Goal: Contribute content

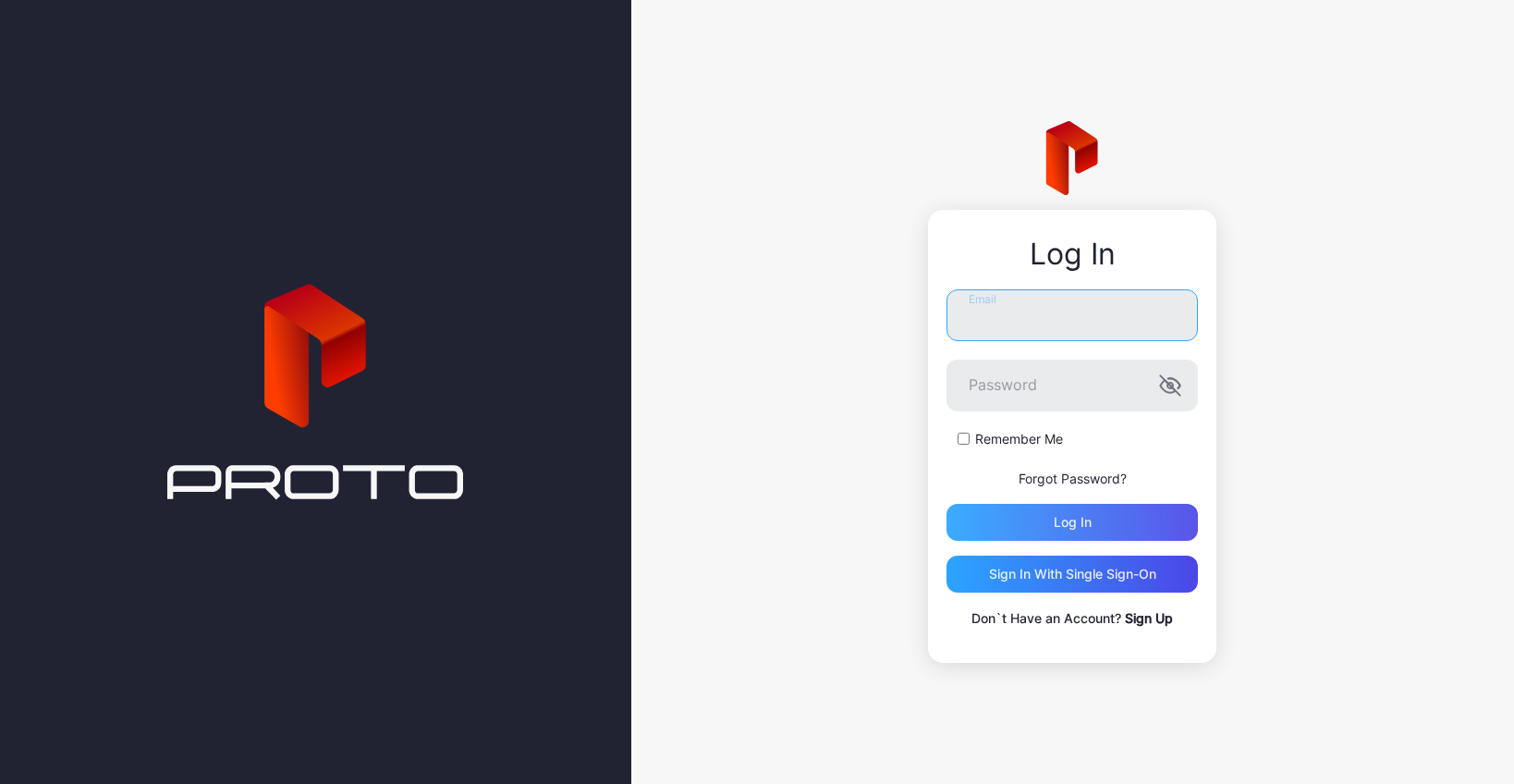
type input "**********"
click at [1062, 526] on div "Log in" at bounding box center [1072, 522] width 38 height 15
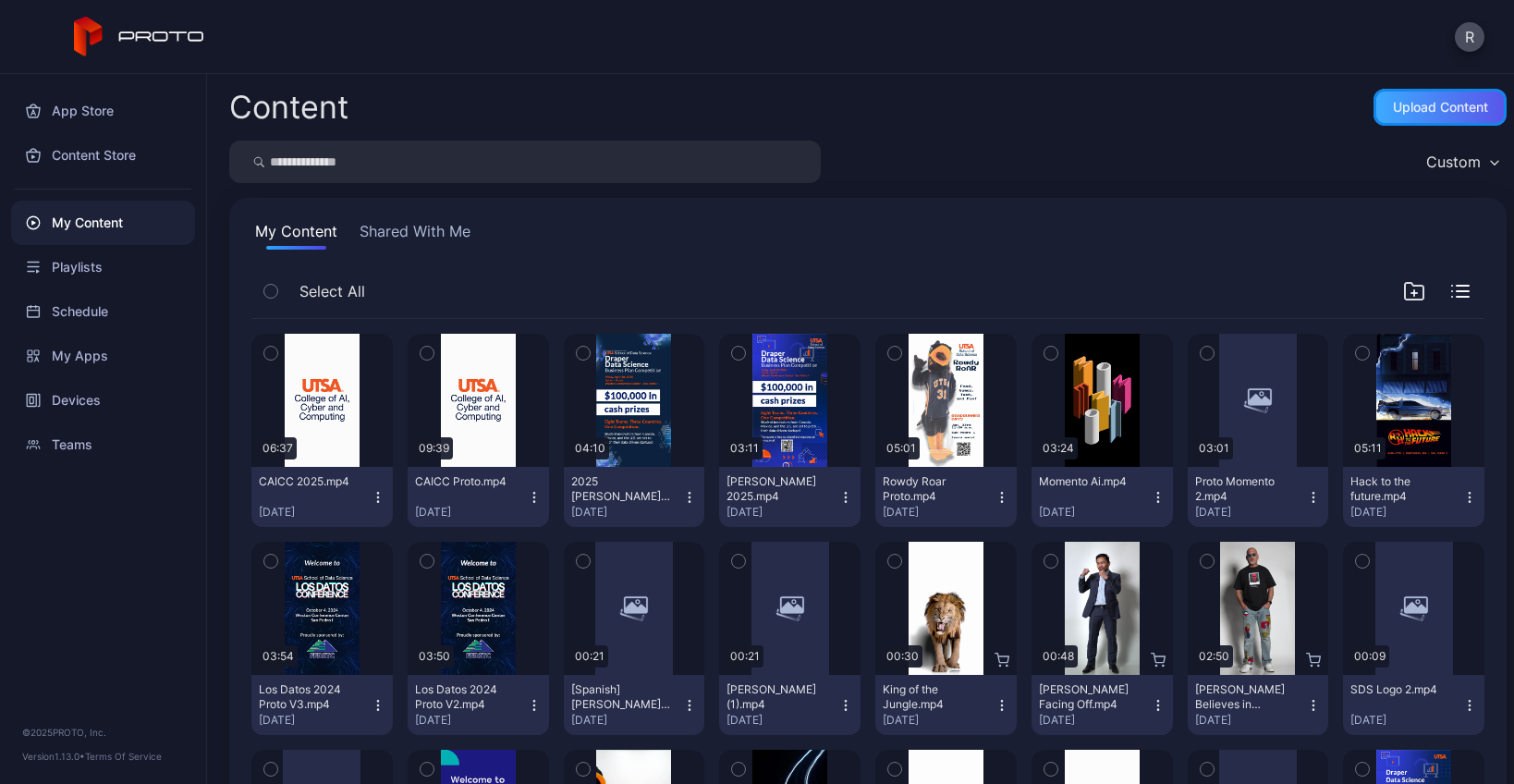
click at [1414, 115] on div "Upload Content" at bounding box center [1441, 106] width 133 height 37
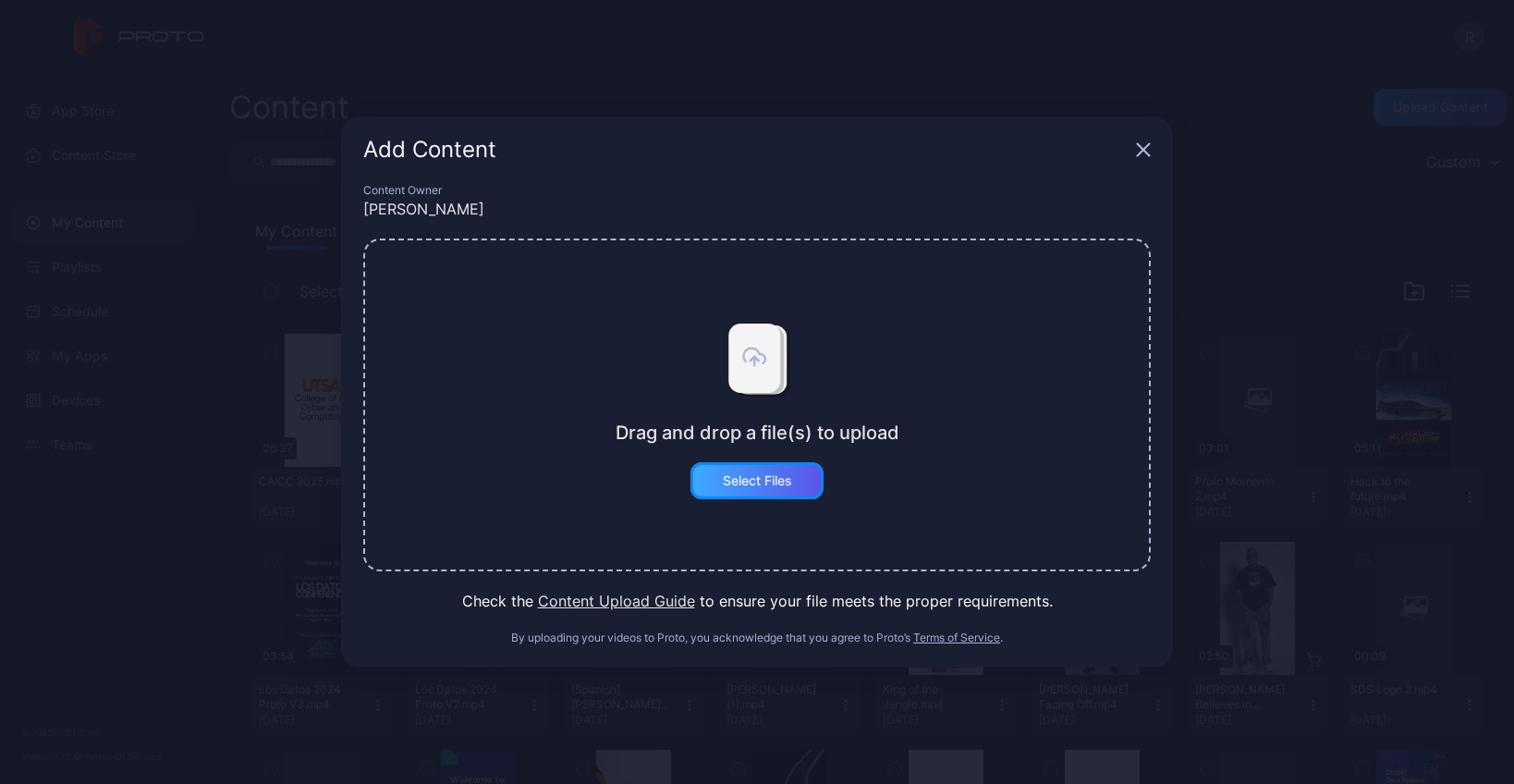
click at [731, 474] on div "Select Files" at bounding box center [757, 480] width 69 height 15
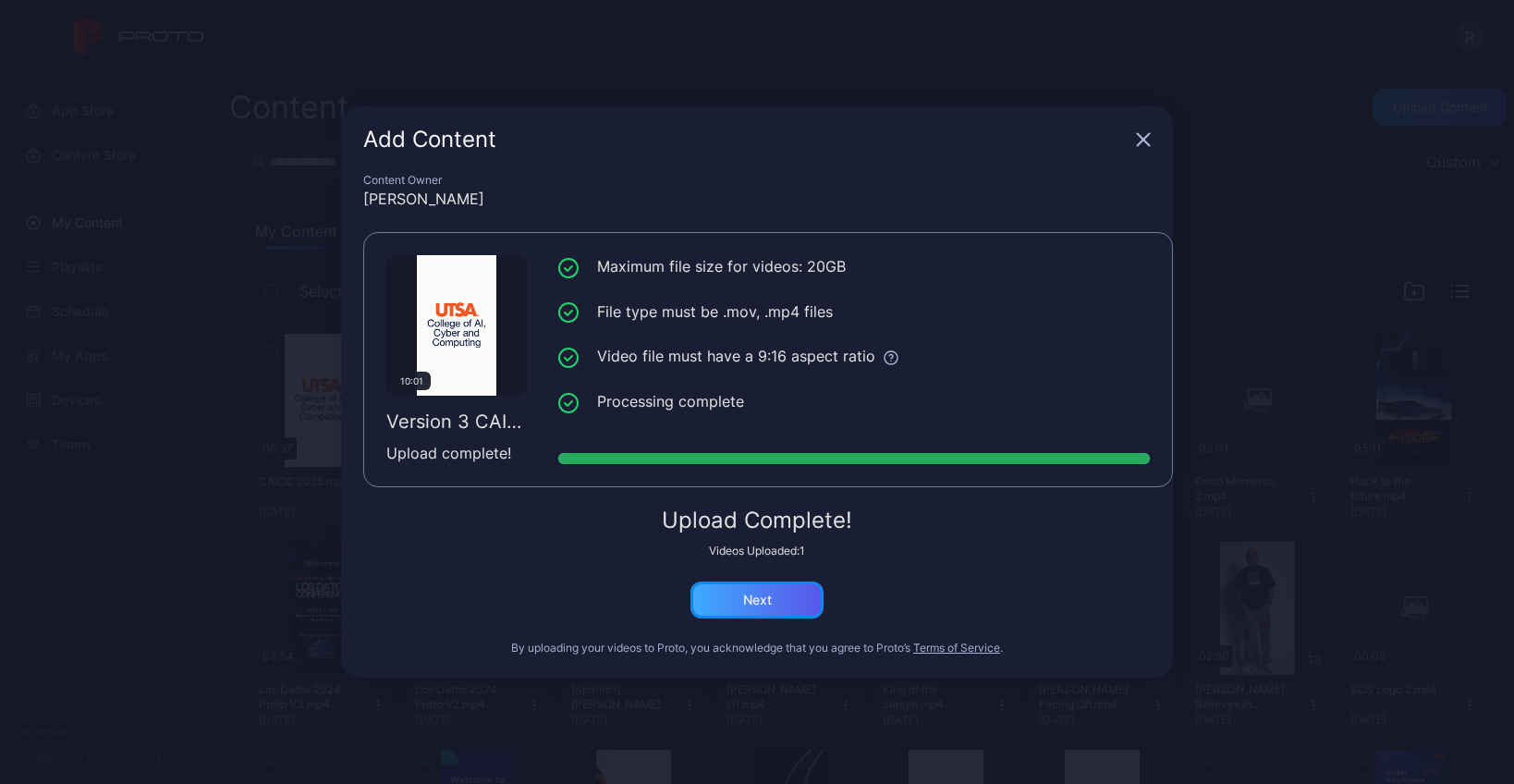
click at [784, 602] on div "Next" at bounding box center [757, 599] width 133 height 37
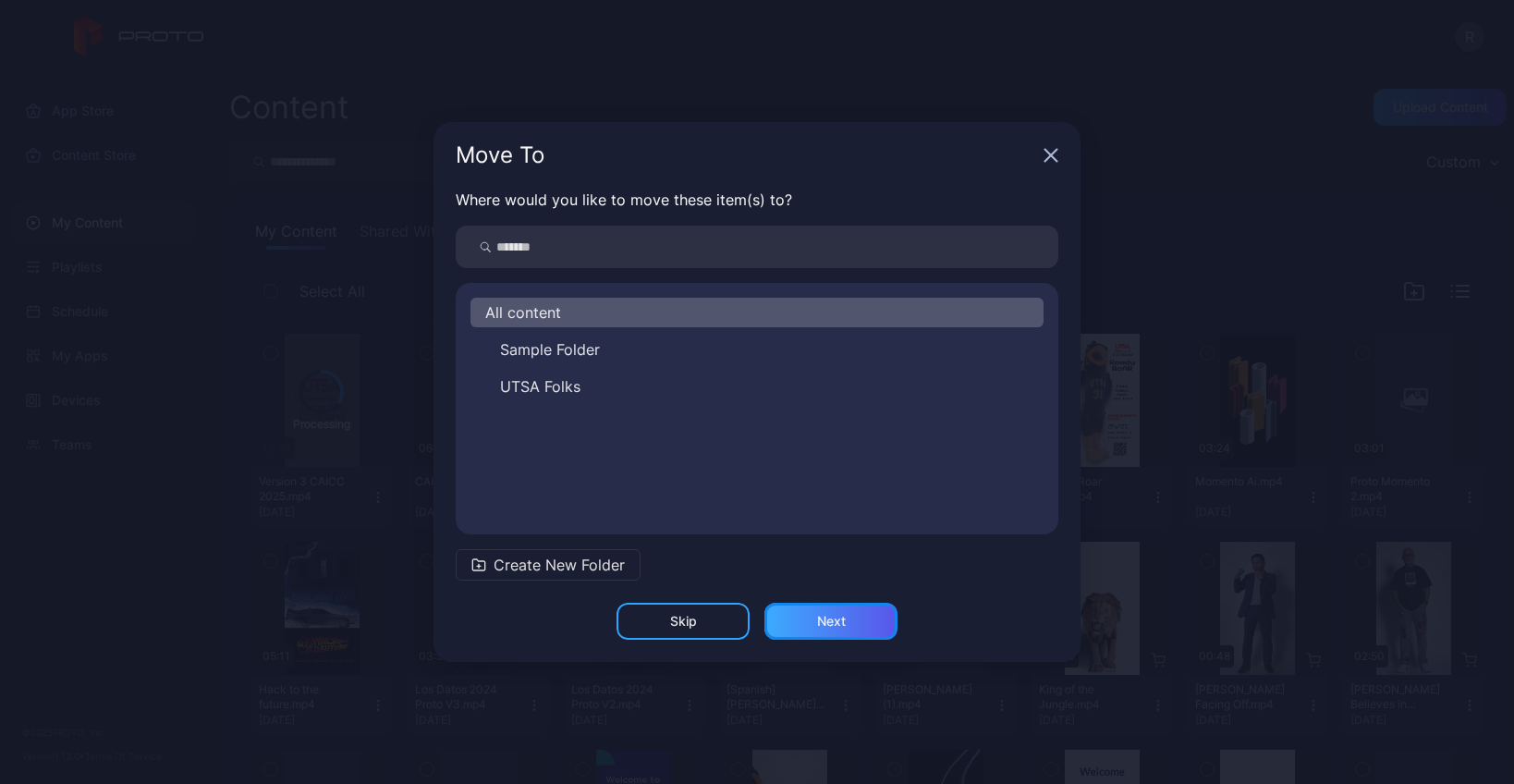
click at [838, 621] on div "Next" at bounding box center [831, 620] width 29 height 15
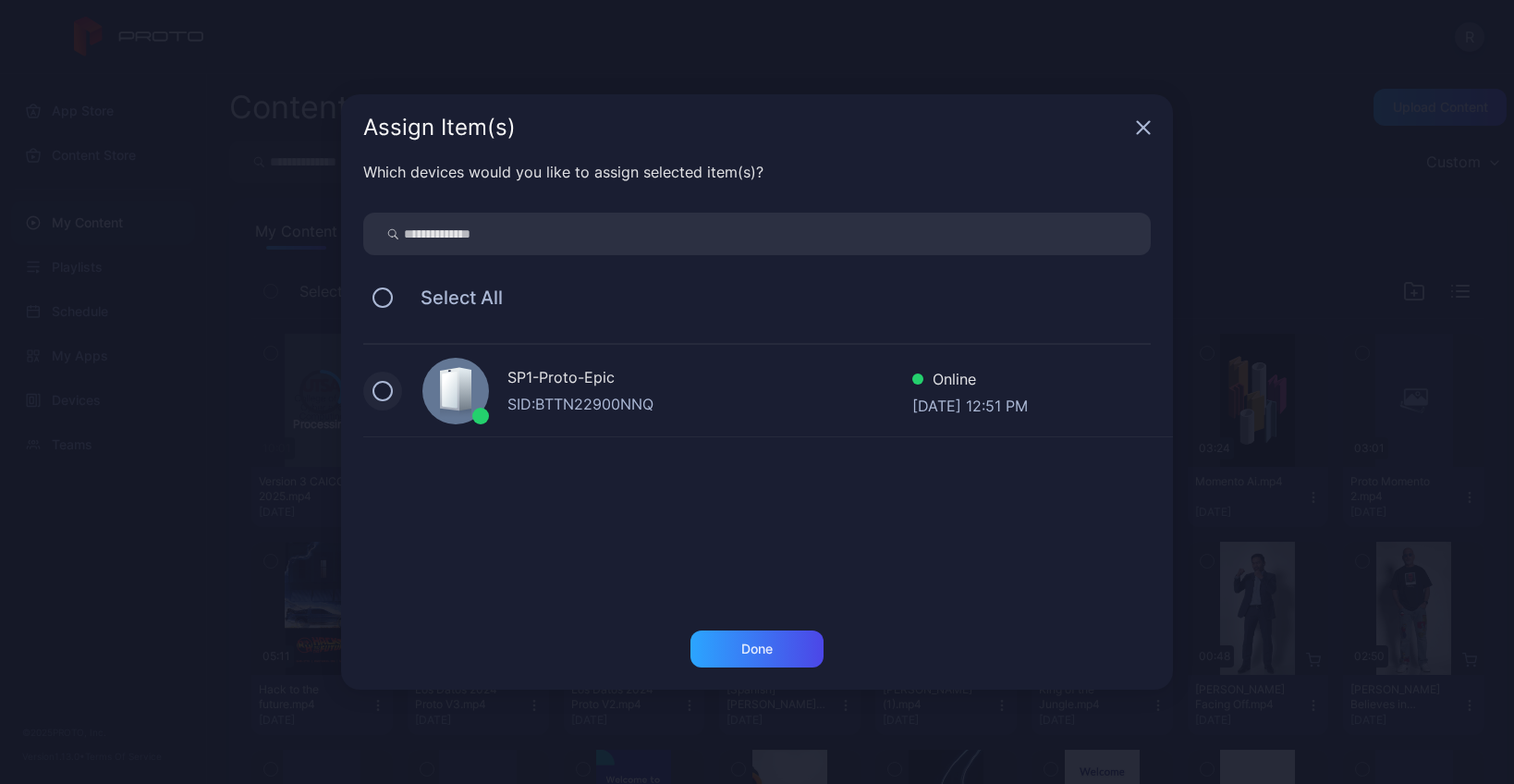
click at [390, 388] on button at bounding box center [382, 391] width 20 height 20
click at [795, 657] on div "Done" at bounding box center [757, 648] width 133 height 37
